Goal: Information Seeking & Learning: Check status

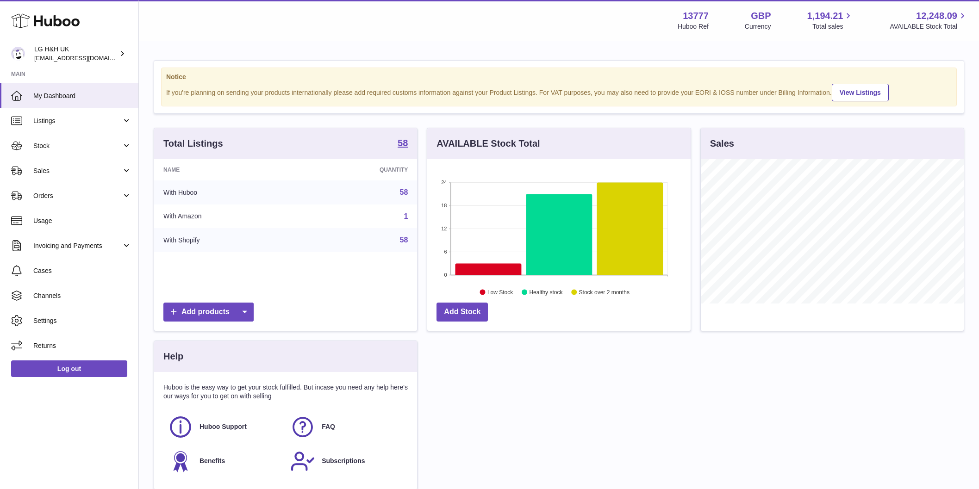
scroll to position [144, 263]
click at [58, 173] on span "Sales" at bounding box center [77, 171] width 88 height 9
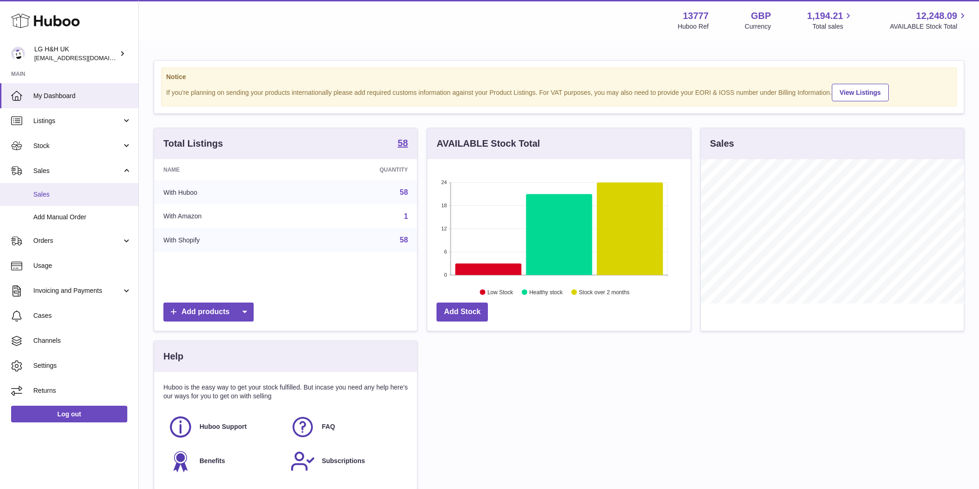
click at [44, 191] on span "Sales" at bounding box center [82, 194] width 98 height 9
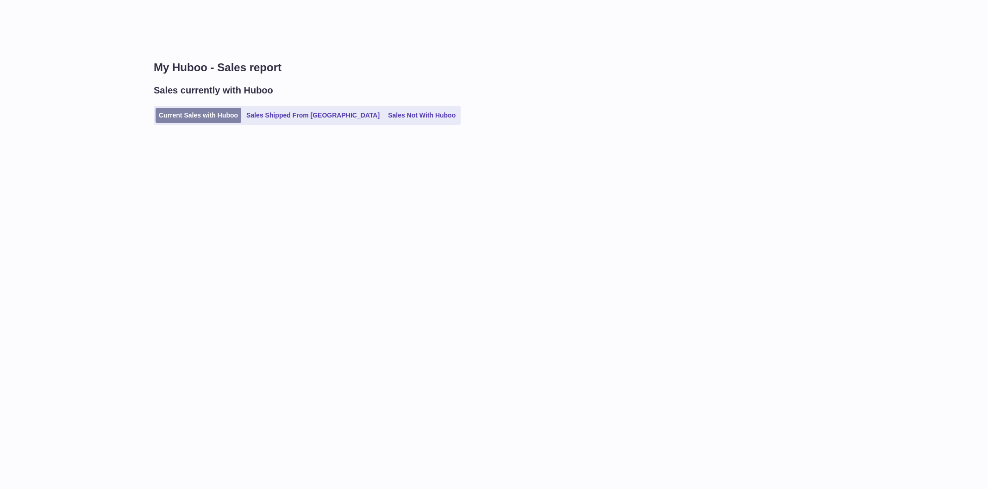
click at [205, 117] on link "Current Sales with Huboo" at bounding box center [199, 115] width 86 height 15
